Goal: Find specific page/section: Find specific page/section

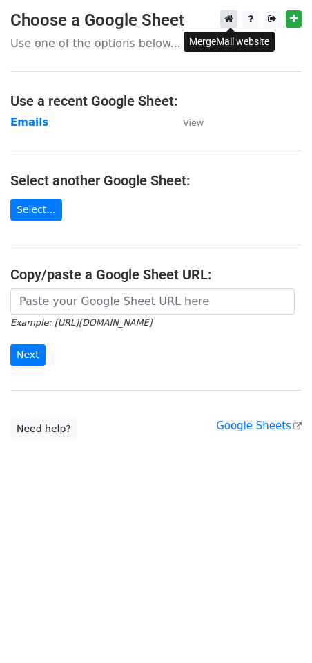
click at [234, 23] on icon at bounding box center [229, 19] width 9 height 10
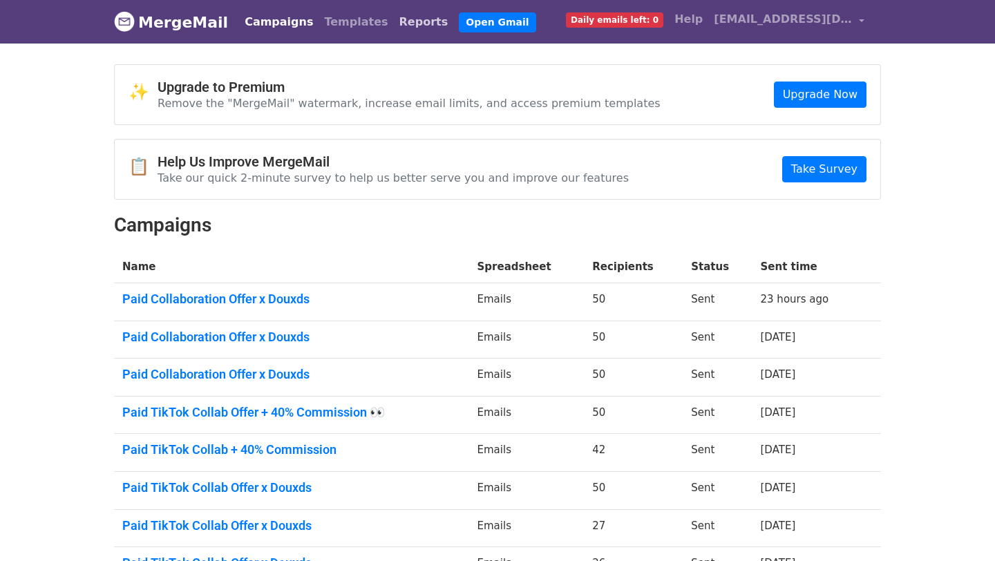
click at [394, 23] on link "Reports" at bounding box center [424, 22] width 60 height 28
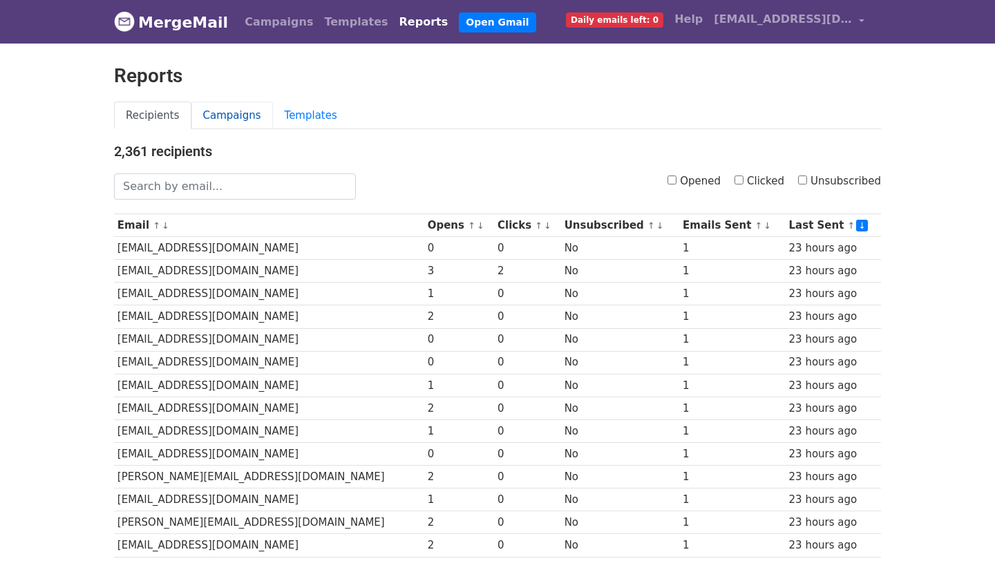
click at [238, 118] on link "Campaigns" at bounding box center [232, 116] width 82 height 28
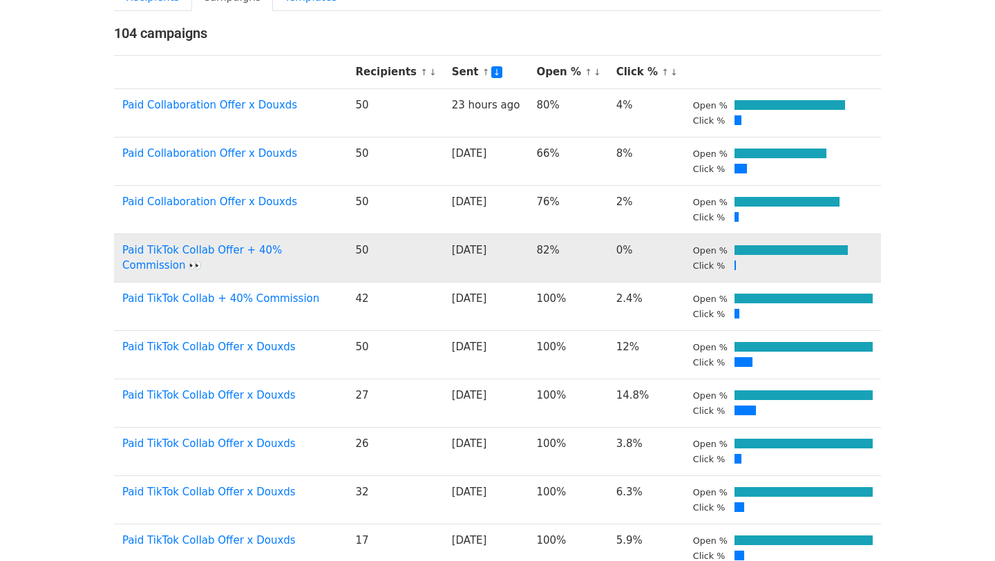
scroll to position [116, 0]
